Goal: Transaction & Acquisition: Purchase product/service

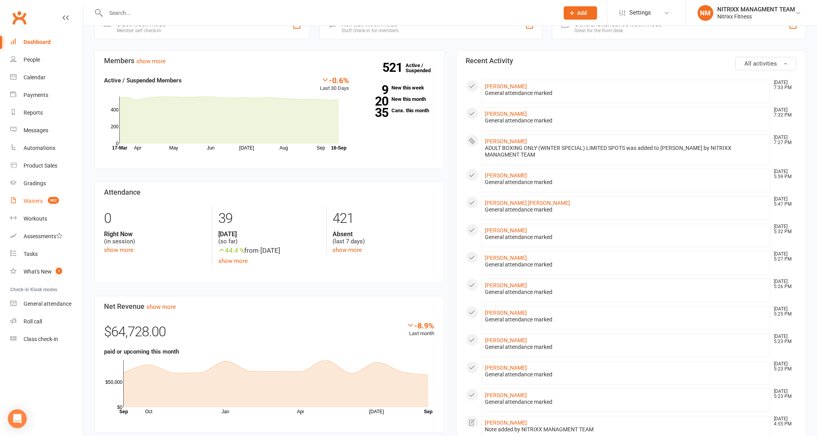
scroll to position [49, 0]
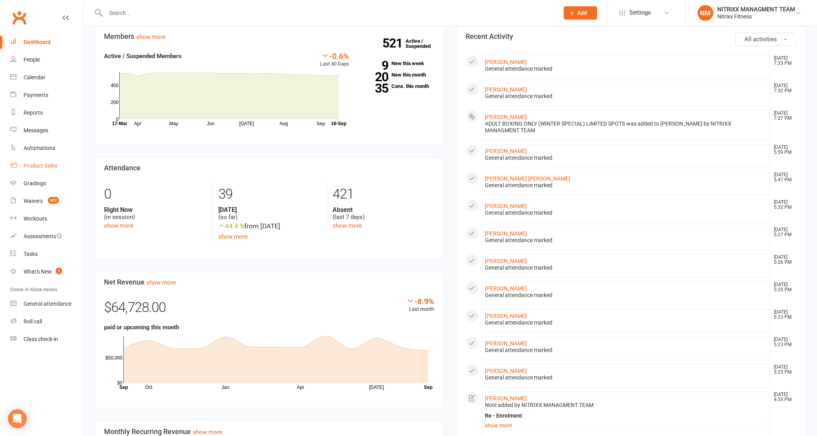
click at [31, 162] on link "Product Sales" at bounding box center [46, 166] width 73 height 18
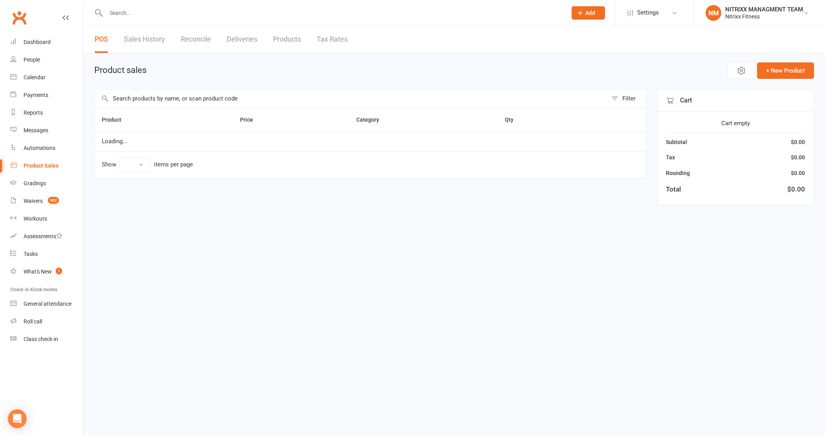
select select "100"
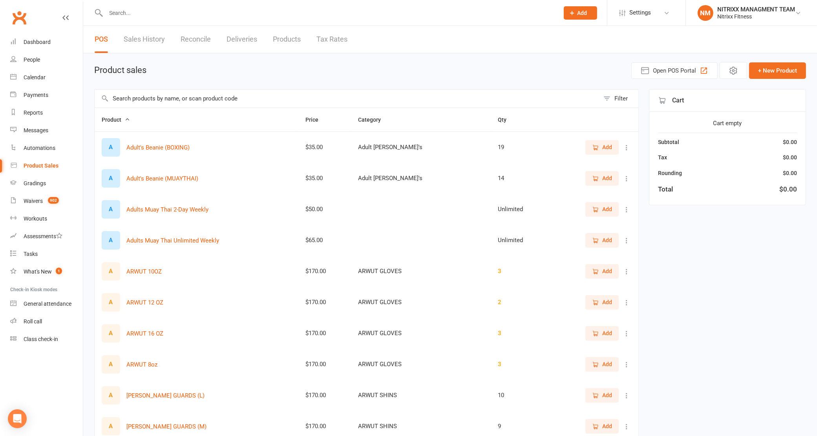
click at [133, 93] on input "text" at bounding box center [347, 99] width 505 height 18
type input "Q"
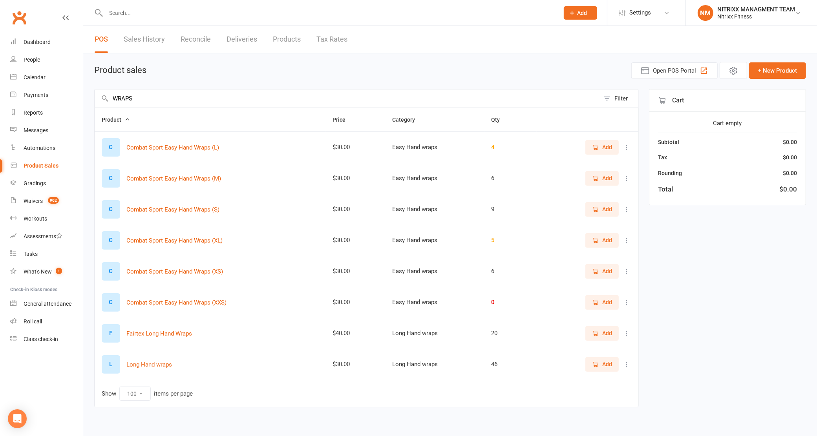
type input "WRAPS"
click at [596, 177] on icon "button" at bounding box center [595, 178] width 7 height 7
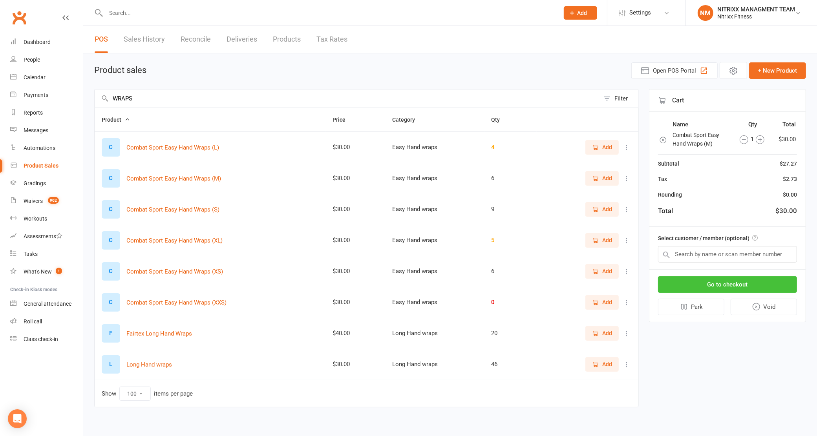
click at [747, 280] on button "Go to checkout" at bounding box center [727, 284] width 139 height 16
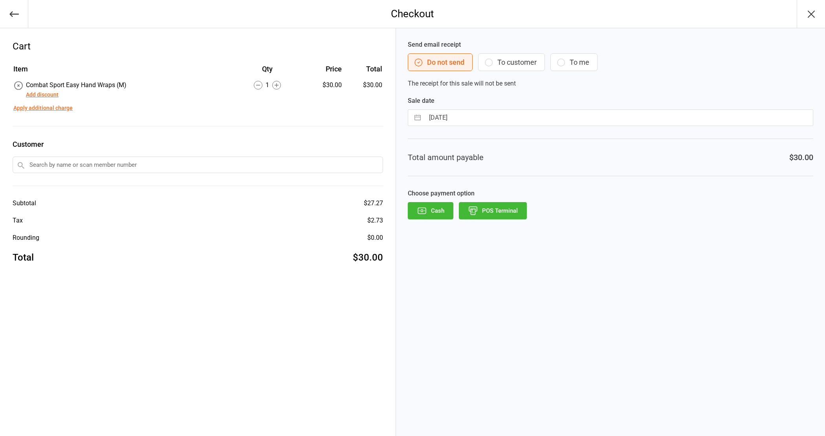
click at [501, 207] on button "POS Terminal" at bounding box center [493, 210] width 68 height 17
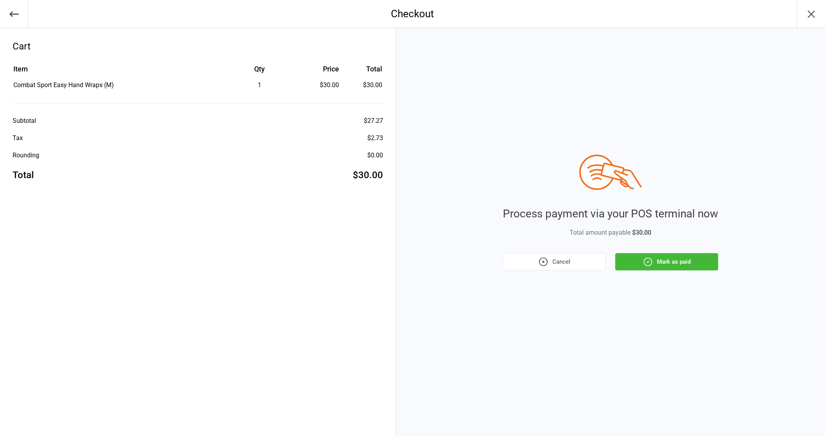
click at [653, 256] on button "Mark as paid" at bounding box center [666, 261] width 103 height 17
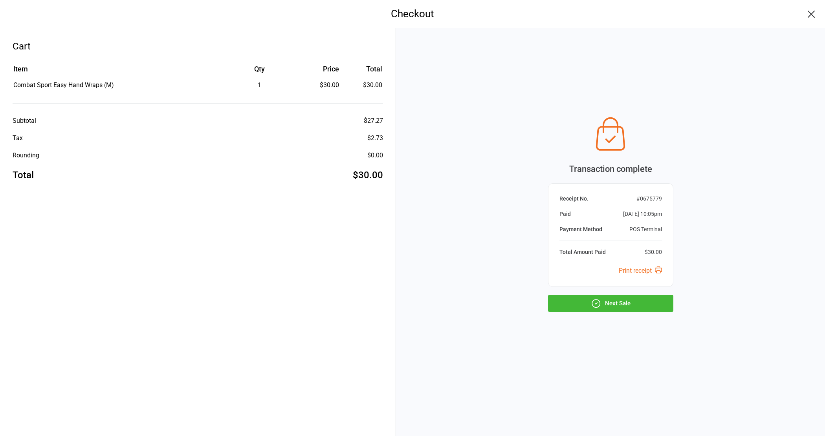
click at [616, 299] on button "Next Sale" at bounding box center [610, 303] width 125 height 17
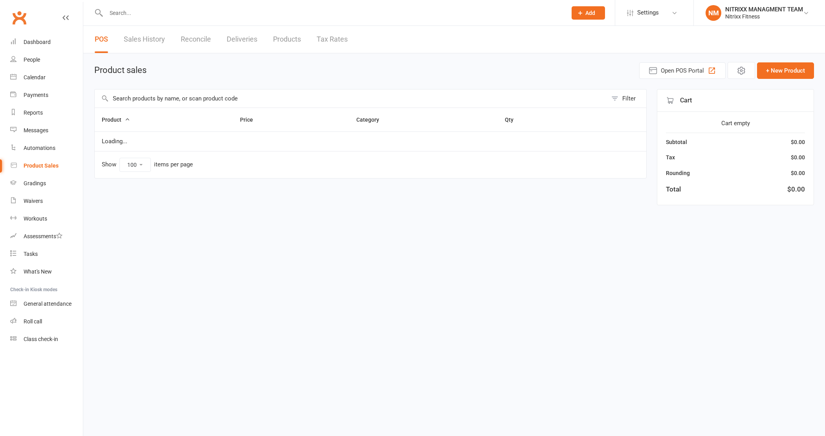
select select "100"
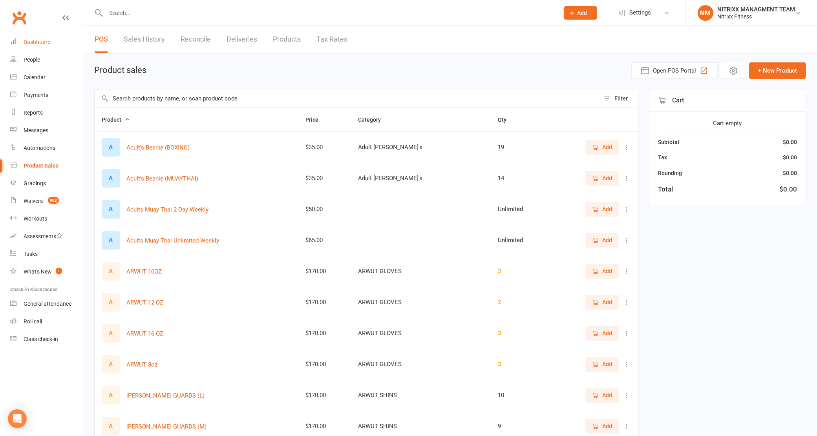
click at [35, 44] on div "Dashboard" at bounding box center [37, 42] width 27 height 6
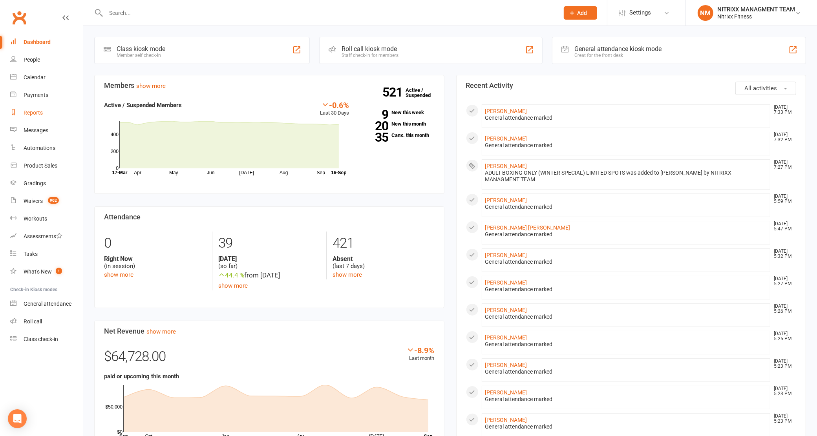
click at [49, 117] on link "Reports" at bounding box center [46, 113] width 73 height 18
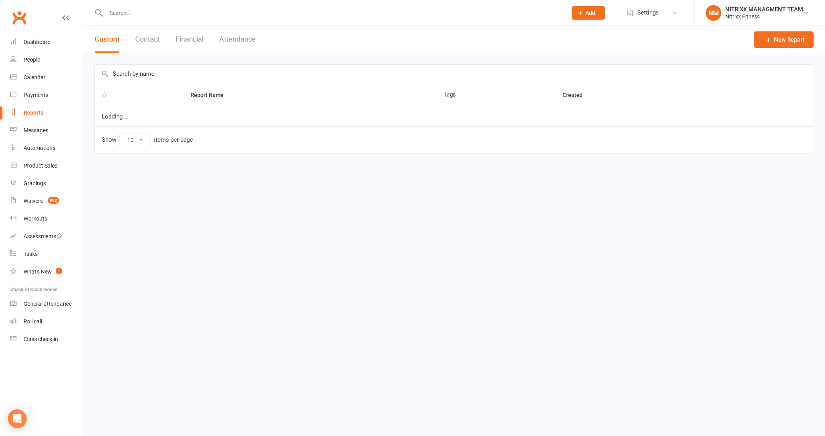
select select "100"
click at [183, 40] on button "Financial" at bounding box center [190, 39] width 28 height 27
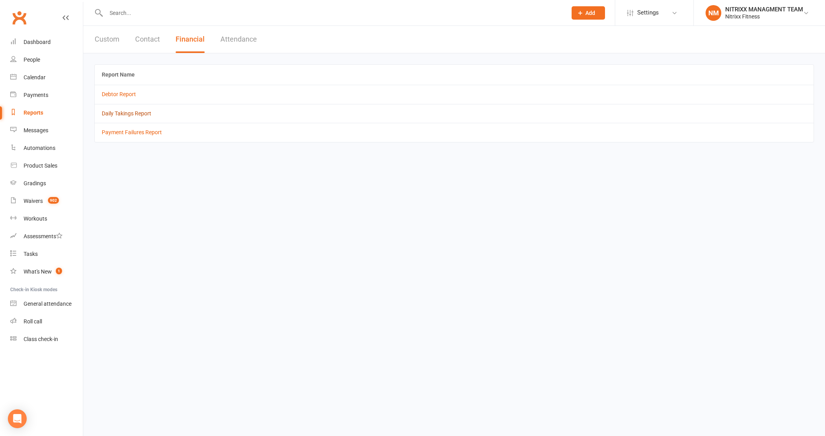
click at [142, 112] on link "Daily Takings Report" at bounding box center [126, 113] width 49 height 6
